Goal: Transaction & Acquisition: Purchase product/service

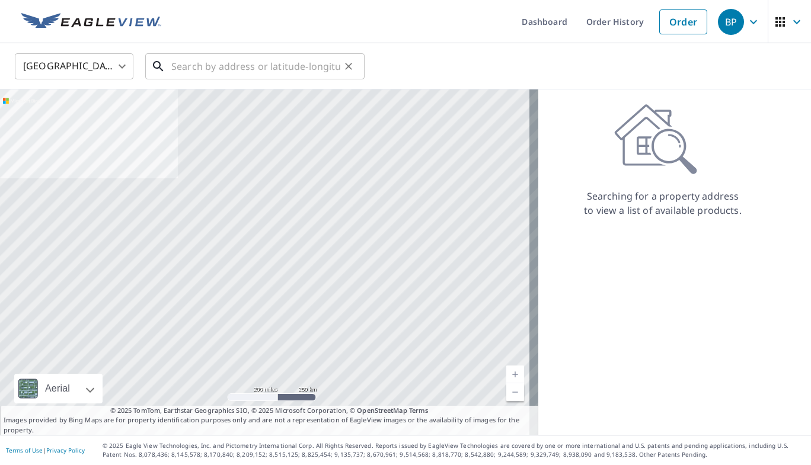
click at [273, 69] on input "text" at bounding box center [255, 66] width 169 height 33
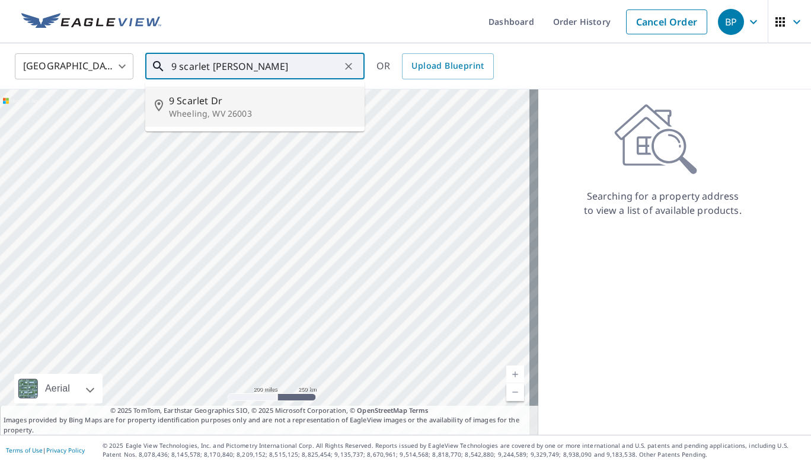
click at [207, 100] on span "9 Scarlet Dr" at bounding box center [262, 101] width 186 height 14
type input "[STREET_ADDRESS][PERSON_NAME]"
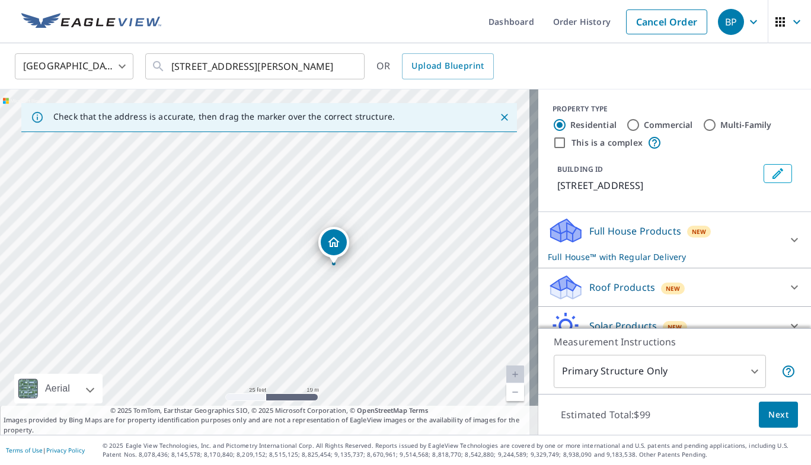
drag, startPoint x: 244, startPoint y: 275, endPoint x: 313, endPoint y: 279, distance: 68.8
click at [313, 279] on div "[STREET_ADDRESS][PERSON_NAME]" at bounding box center [269, 262] width 538 height 346
click at [716, 284] on div "Roof Products New" at bounding box center [664, 288] width 232 height 28
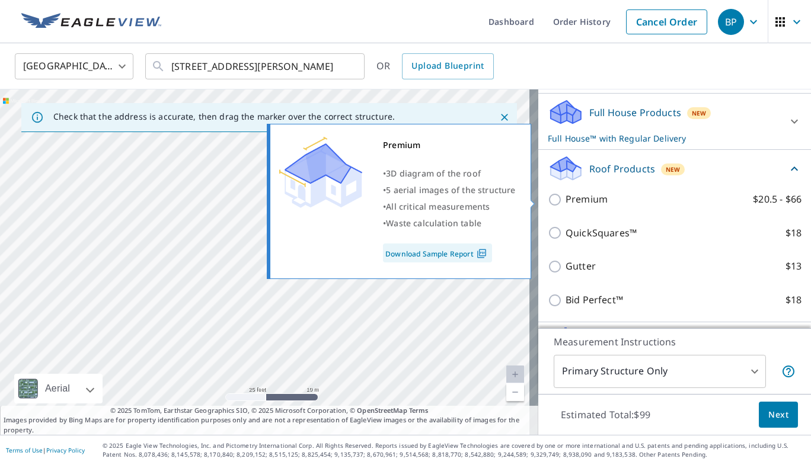
click at [548, 200] on input "Premium $20.5 - $66" at bounding box center [557, 200] width 18 height 14
checkbox input "true"
checkbox input "false"
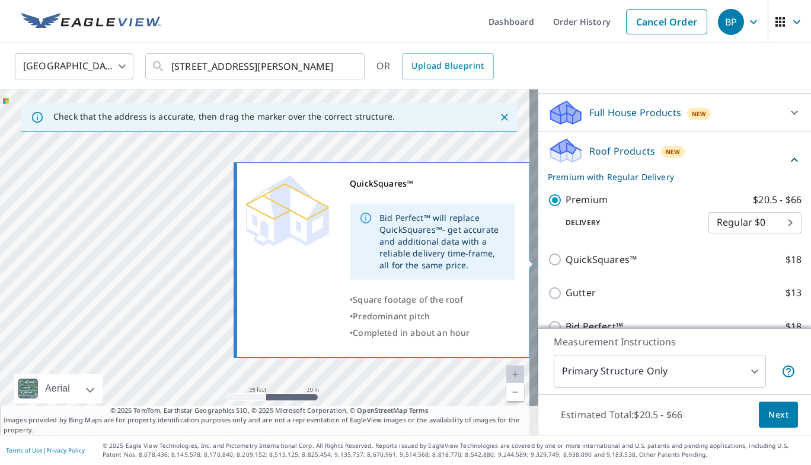
scroll to position [218, 0]
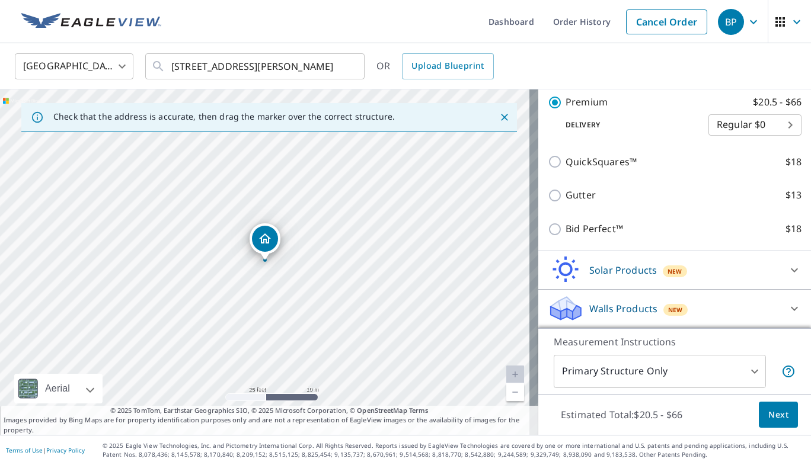
click at [775, 345] on p "Measurement Instructions" at bounding box center [675, 342] width 242 height 14
click at [768, 417] on span "Next" at bounding box center [778, 415] width 20 height 15
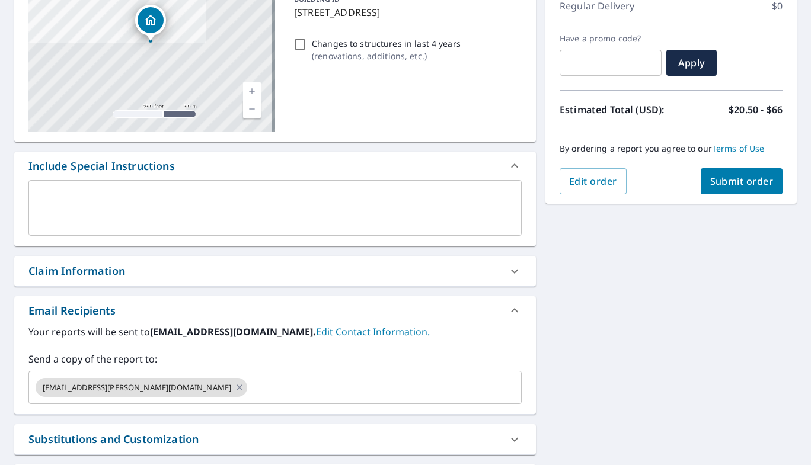
scroll to position [178, 0]
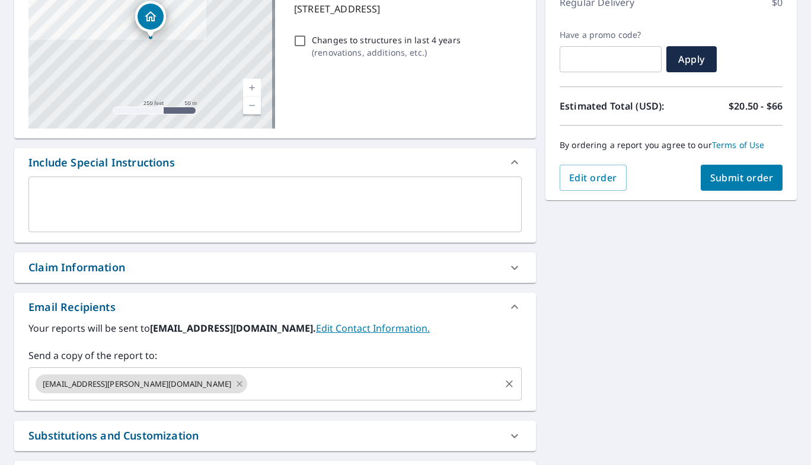
click at [235, 381] on icon at bounding box center [239, 384] width 9 height 13
click at [746, 175] on span "Submit order" at bounding box center [741, 177] width 63 height 13
